Goal: Navigation & Orientation: Find specific page/section

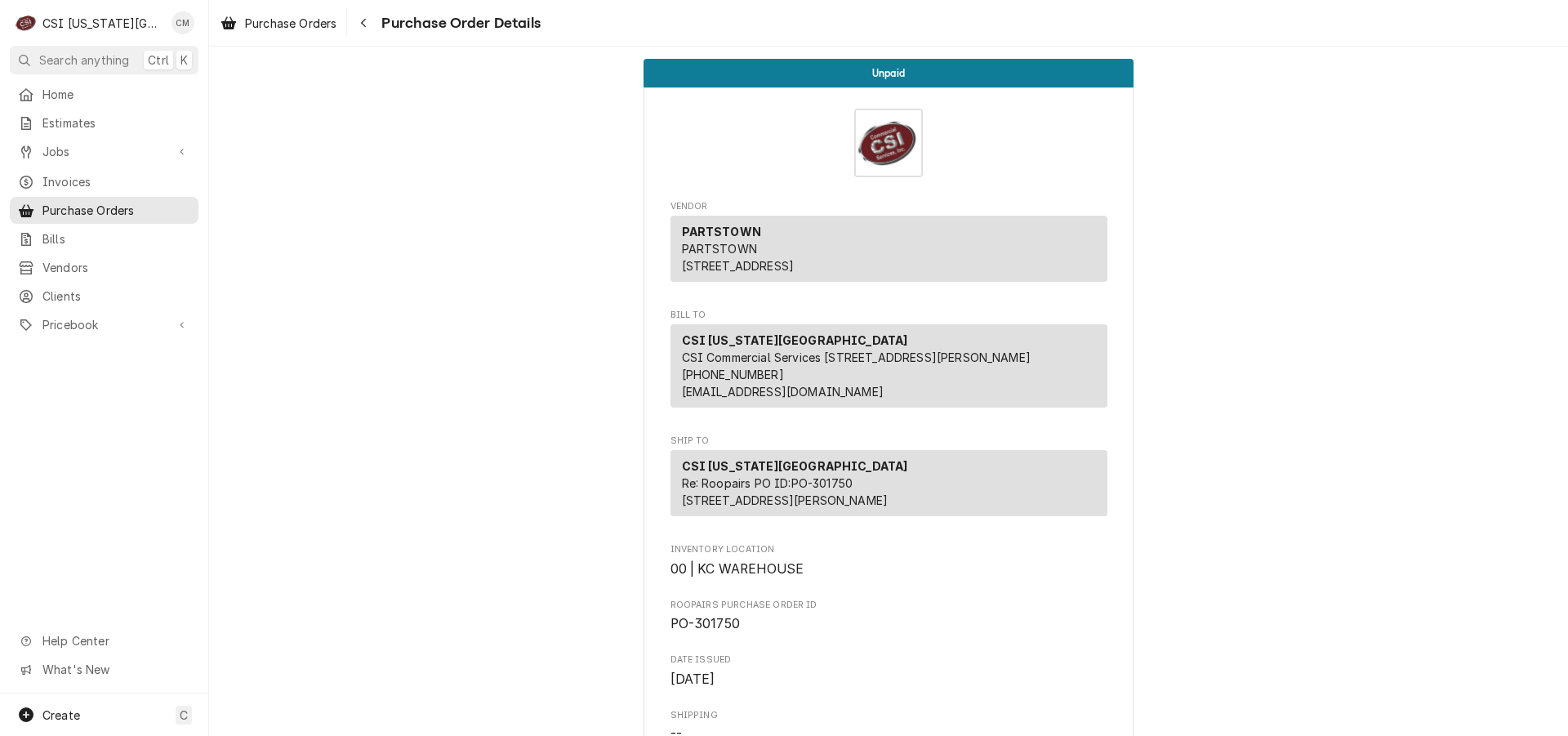
scroll to position [3870, 0]
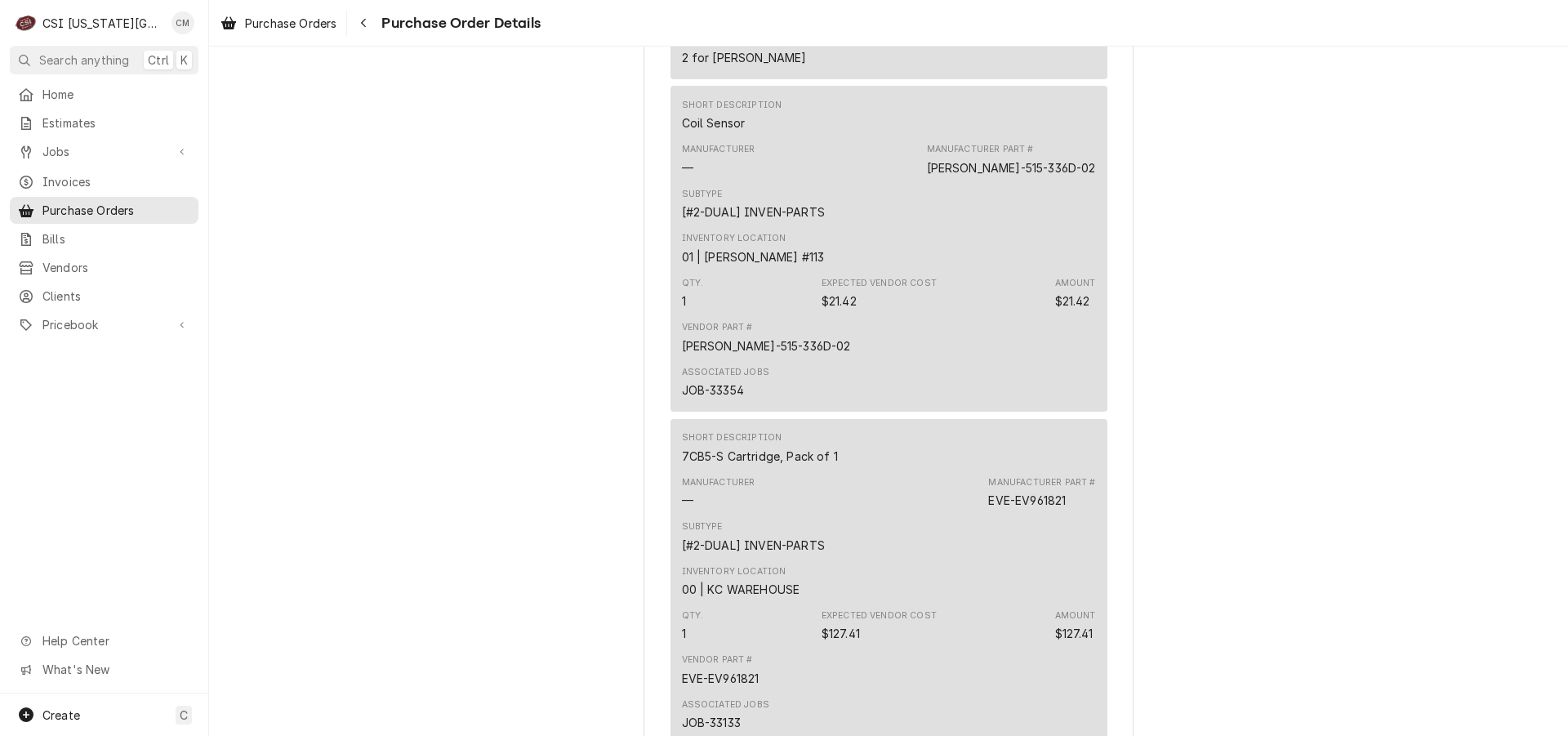
click at [67, 145] on span "Jobs" at bounding box center [104, 151] width 123 height 17
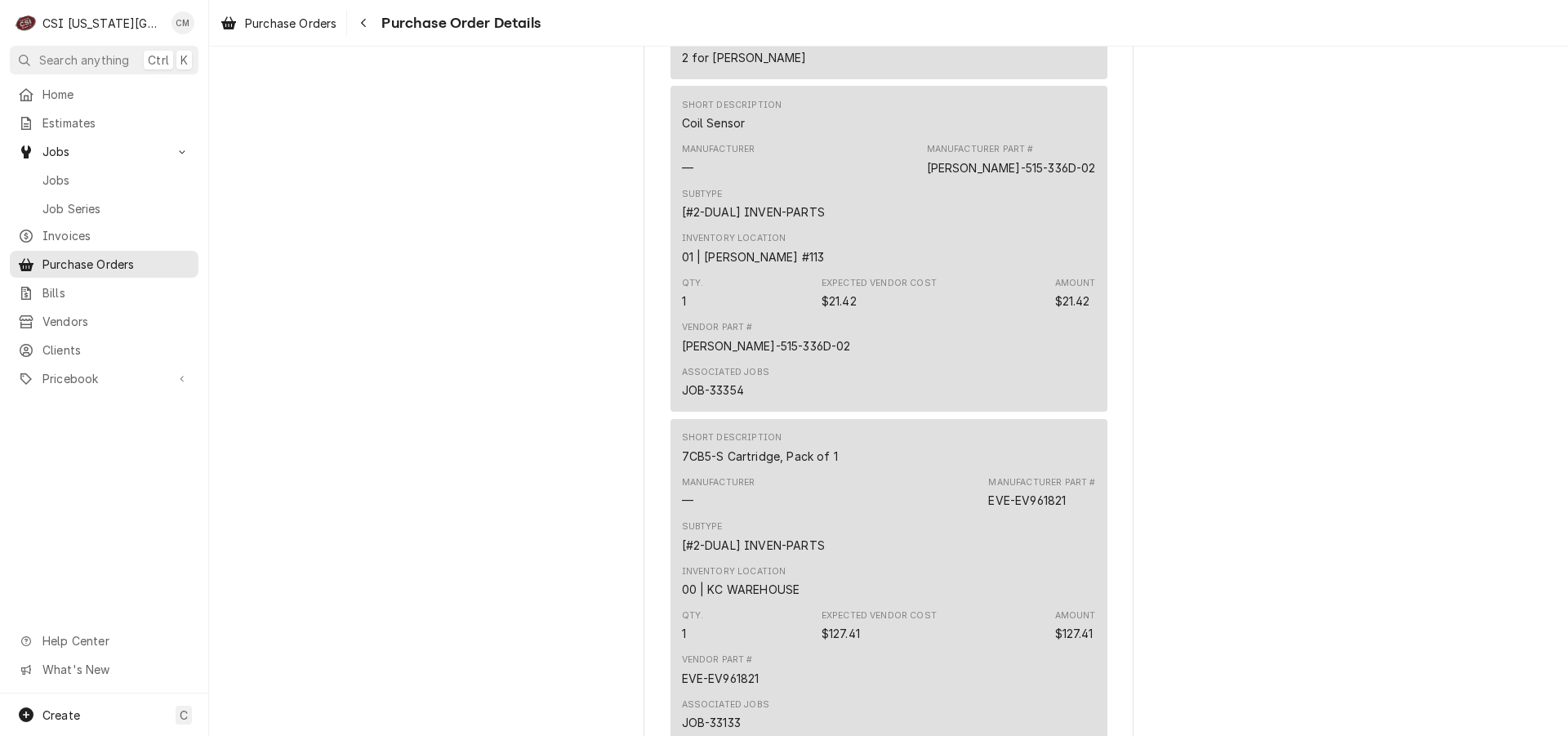
click at [92, 178] on span "Jobs" at bounding box center [117, 180] width 148 height 17
